Goal: Task Accomplishment & Management: Manage account settings

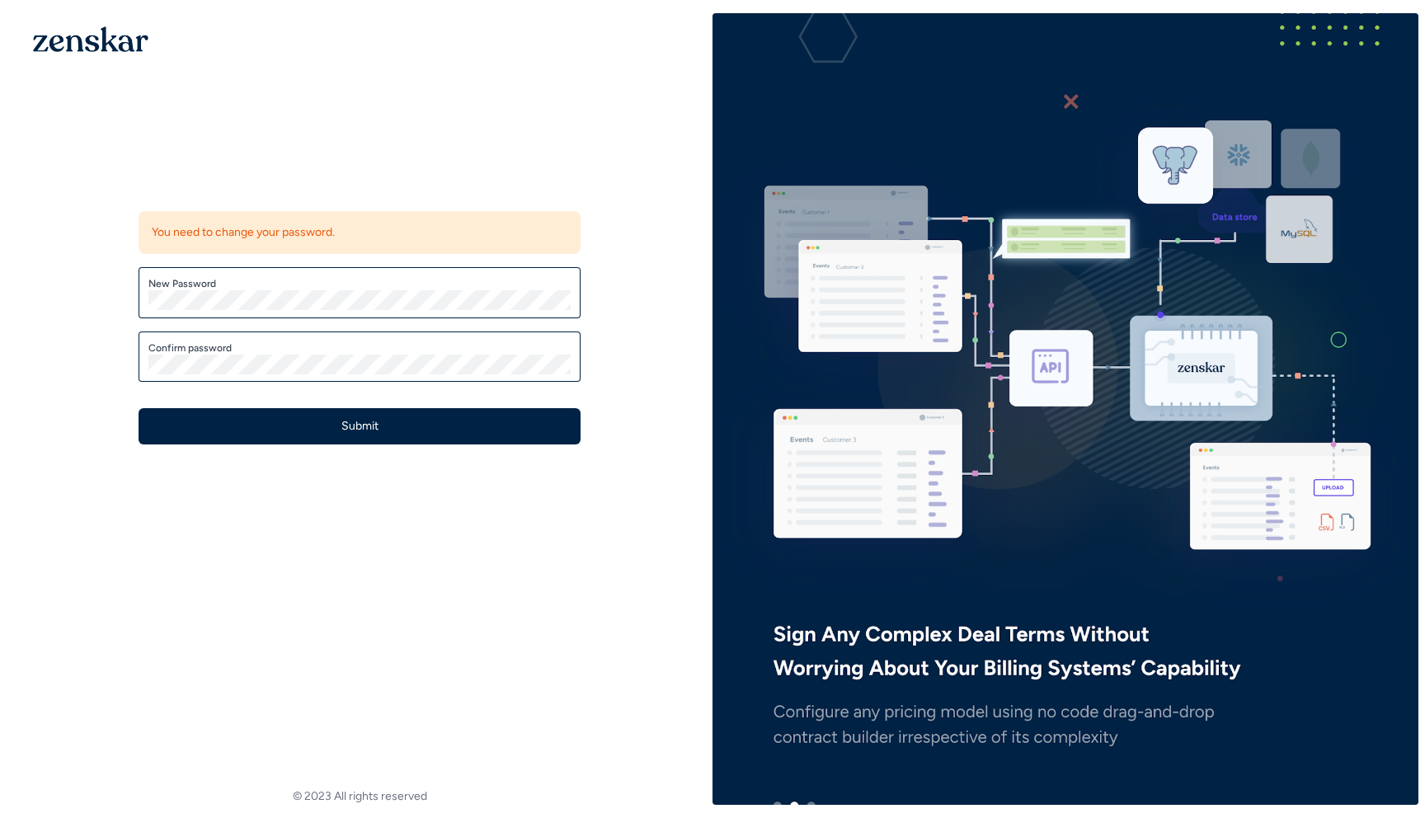
click at [348, 270] on div "New Password" at bounding box center [360, 292] width 442 height 51
click at [332, 275] on div "New Password" at bounding box center [360, 292] width 442 height 51
click at [185, 311] on div "New Password" at bounding box center [360, 292] width 442 height 51
click at [188, 347] on label "Confirm password" at bounding box center [359, 347] width 422 height 13
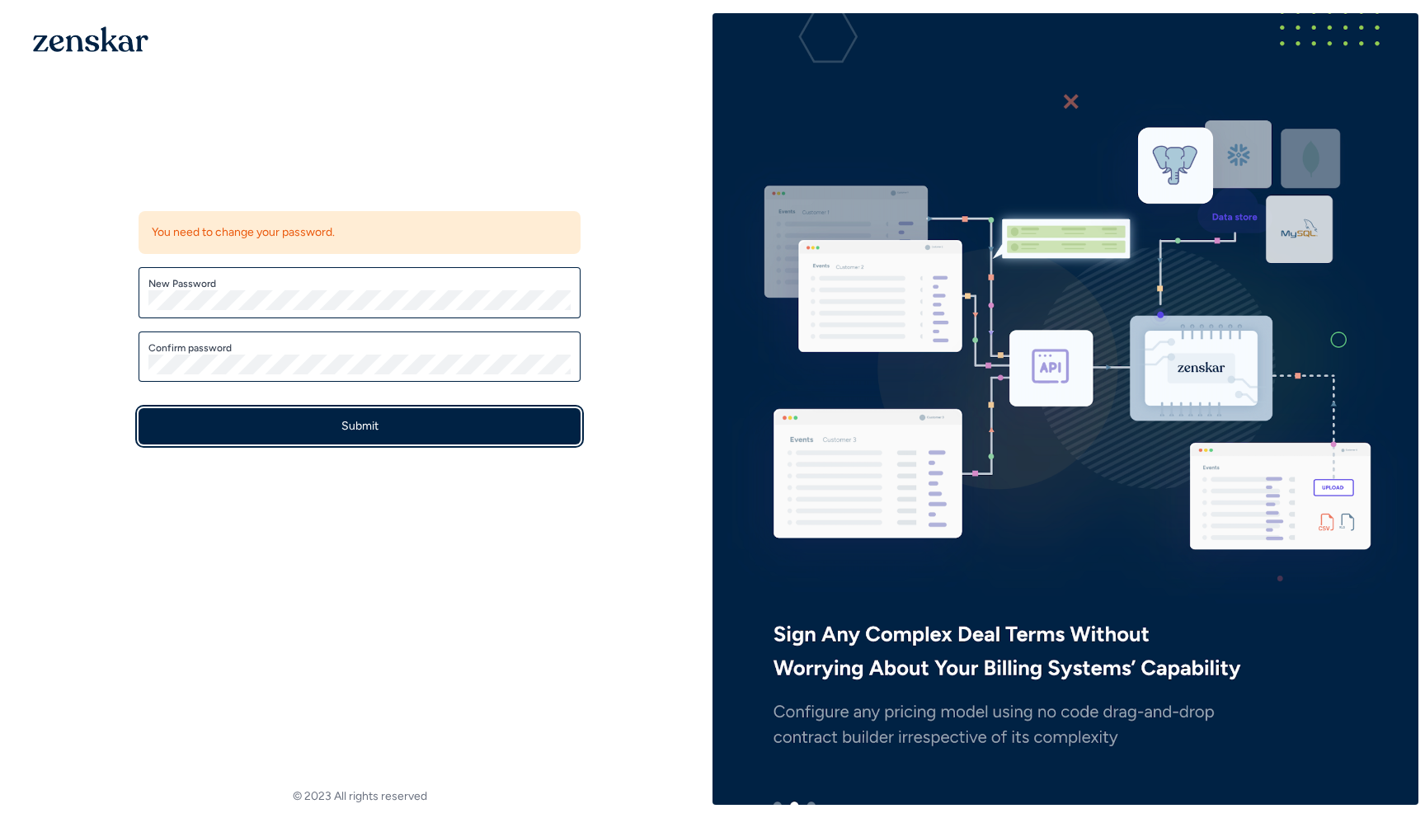
click at [299, 433] on button "Submit" at bounding box center [360, 426] width 442 height 36
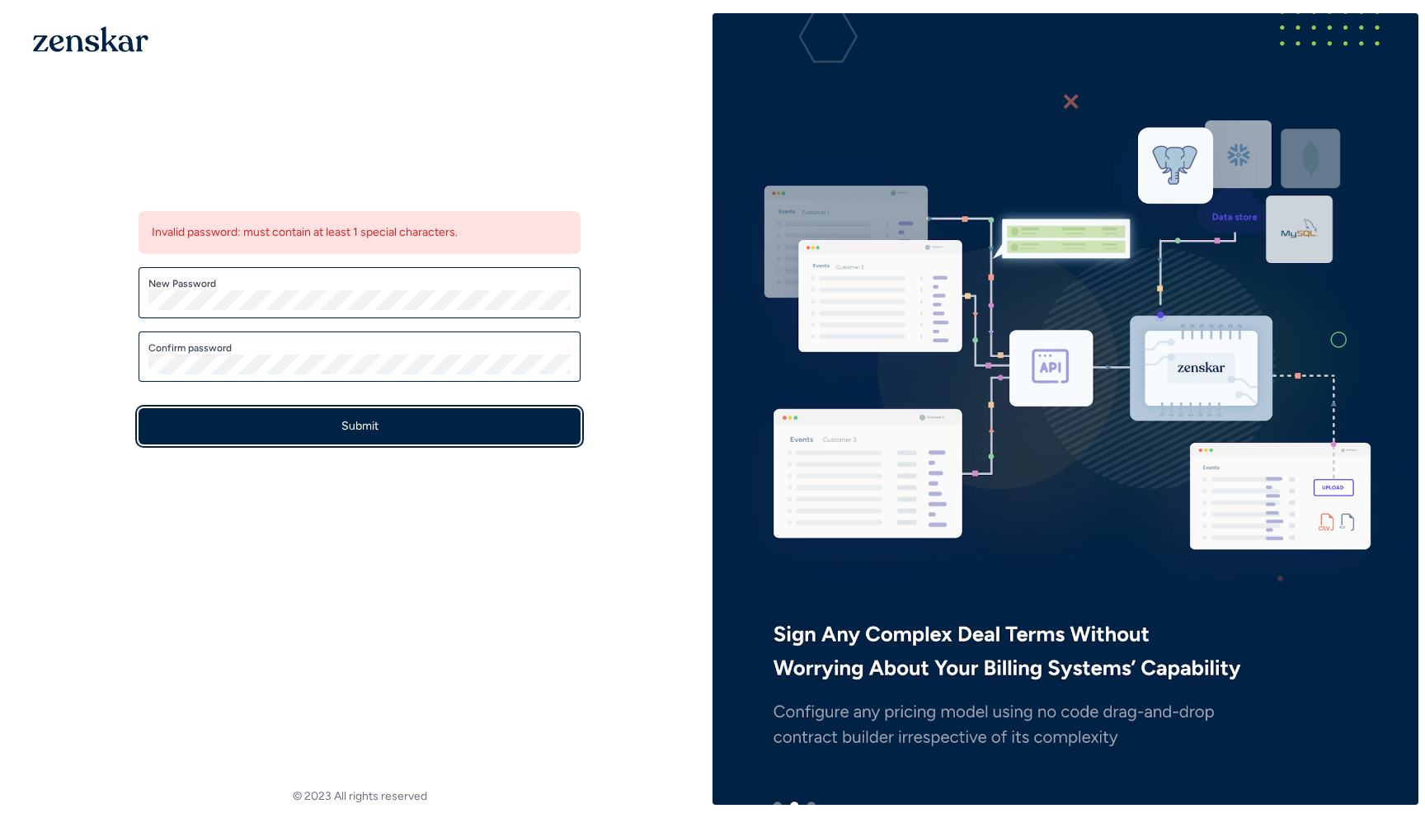
click at [336, 424] on button "Submit" at bounding box center [360, 426] width 442 height 36
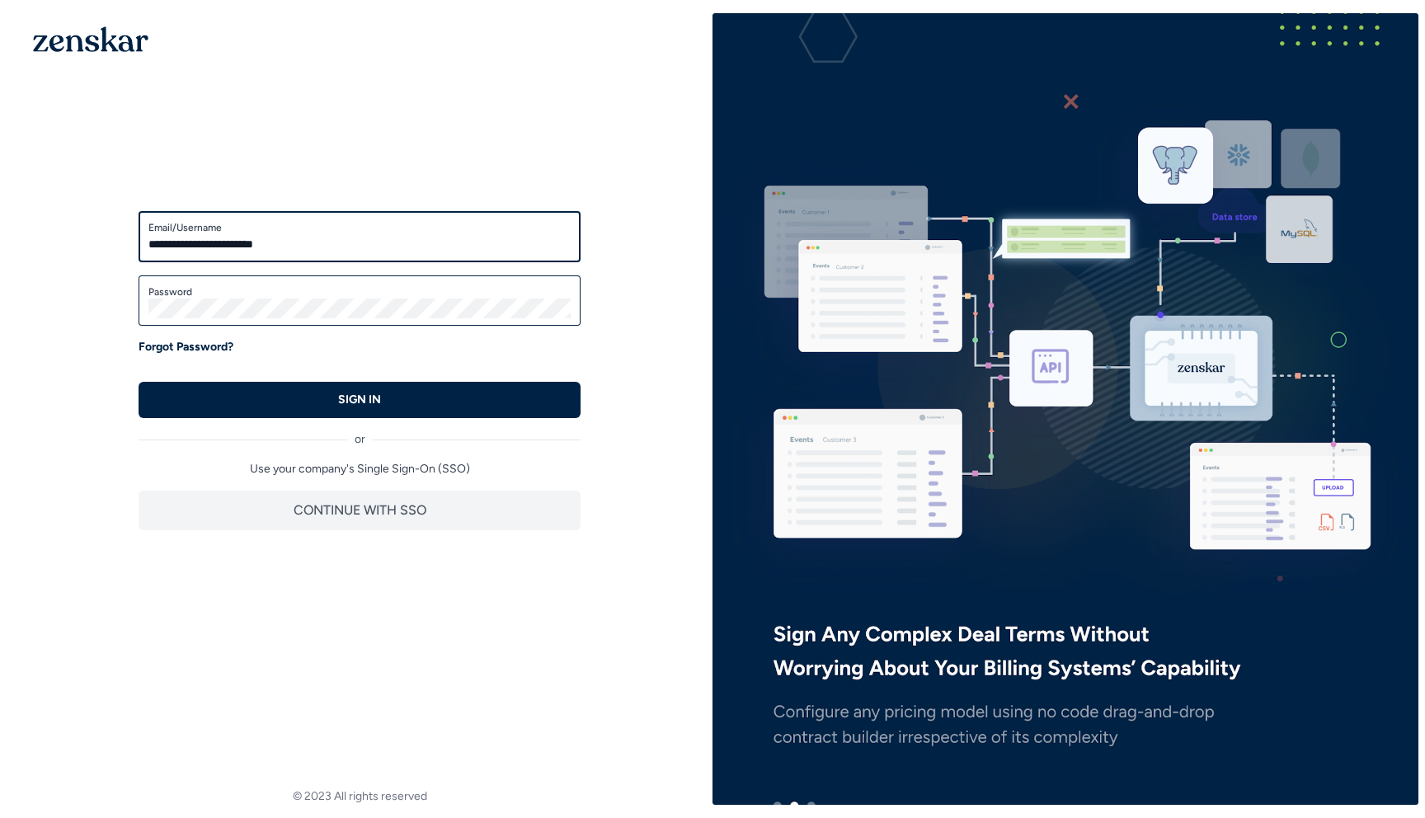
type input "**********"
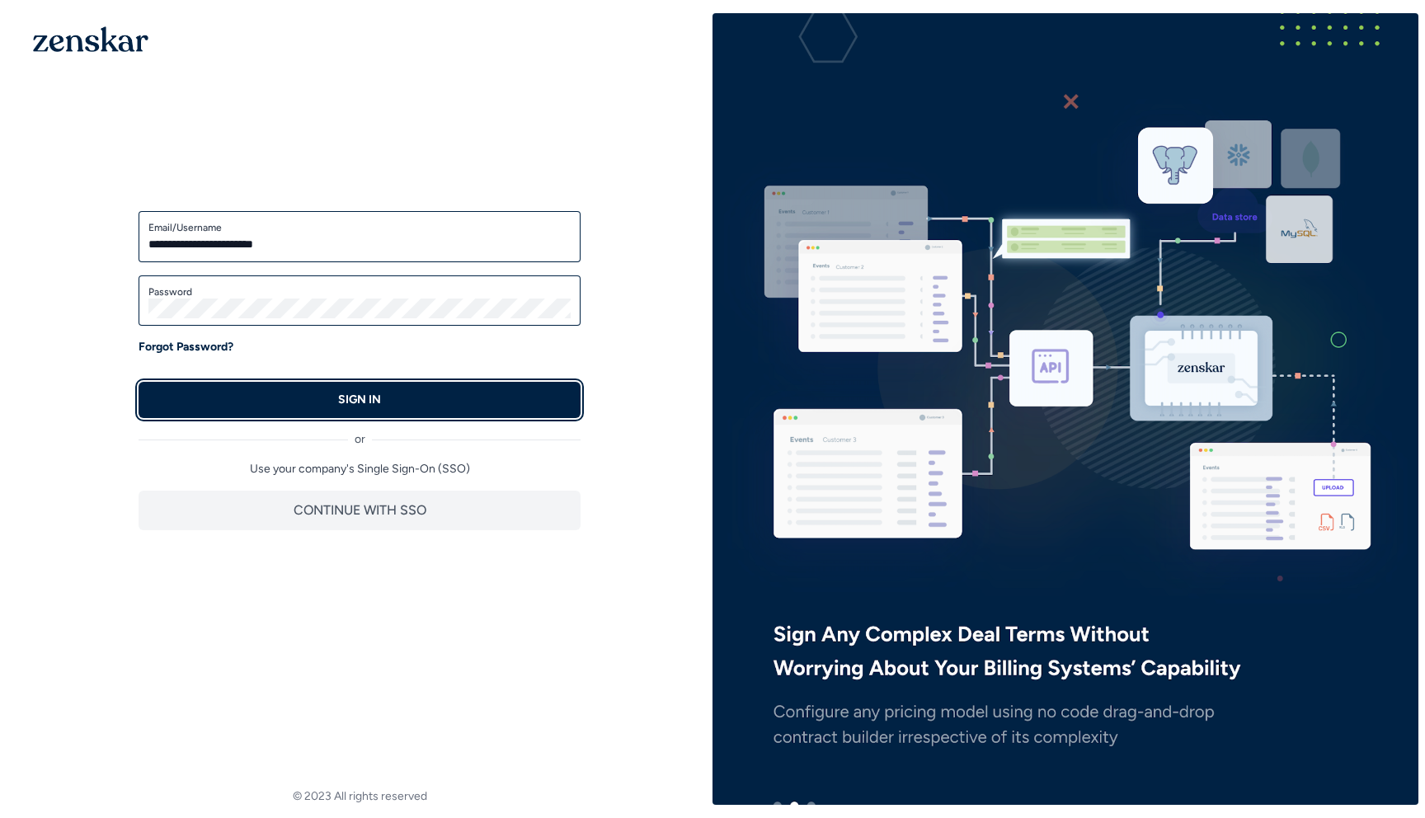
click at [354, 401] on p "SIGN IN" at bounding box center [359, 400] width 43 height 16
